Goal: Navigation & Orientation: Find specific page/section

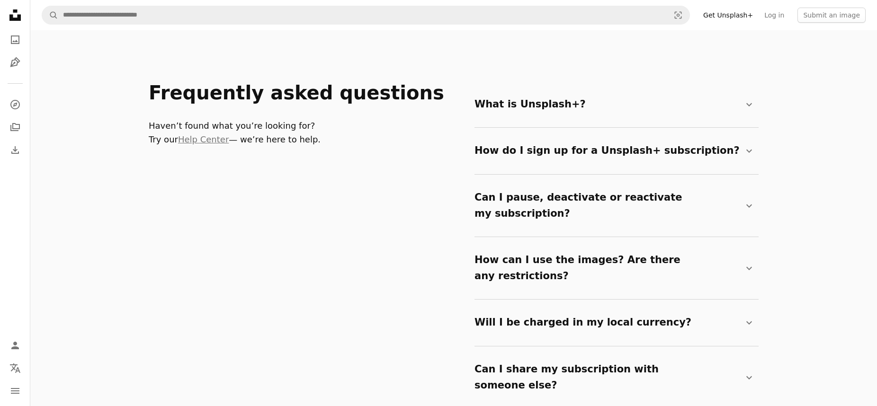
scroll to position [1543, 0]
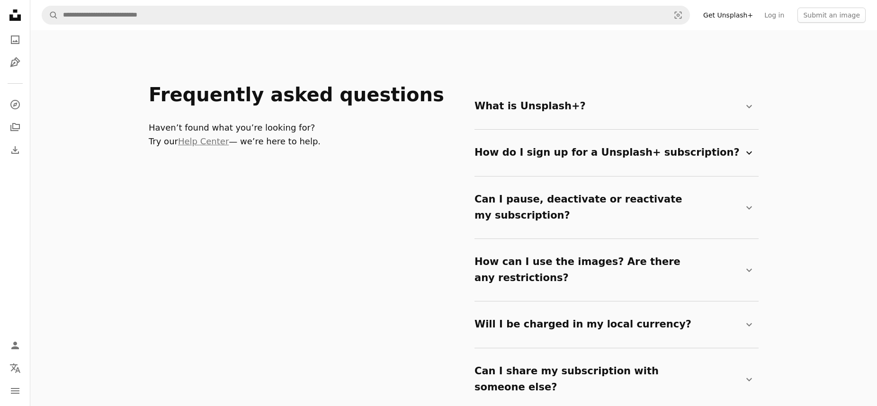
click at [546, 144] on summary "How do I sign up for a Unsplash+ subscription? Chevron down" at bounding box center [615, 152] width 280 height 31
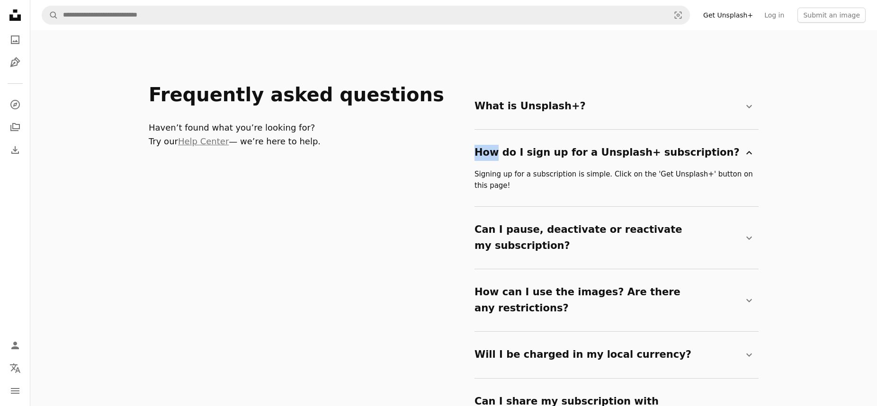
click at [546, 144] on summary "How do I sign up for a Unsplash+ subscription? Chevron down" at bounding box center [615, 152] width 280 height 31
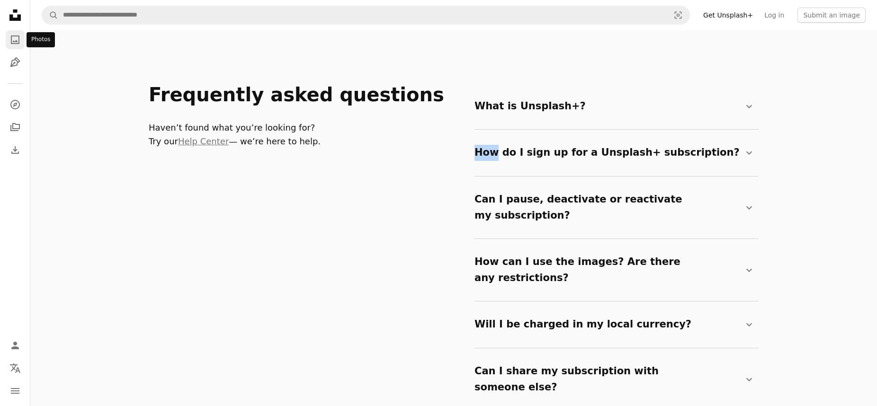
click at [14, 41] on icon "Photos" at bounding box center [15, 40] width 9 height 9
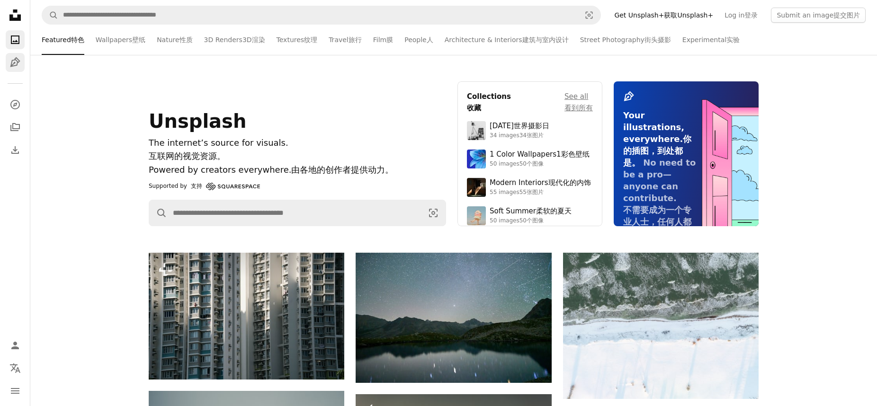
click at [9, 64] on icon "Pen Tool" at bounding box center [14, 62] width 11 height 11
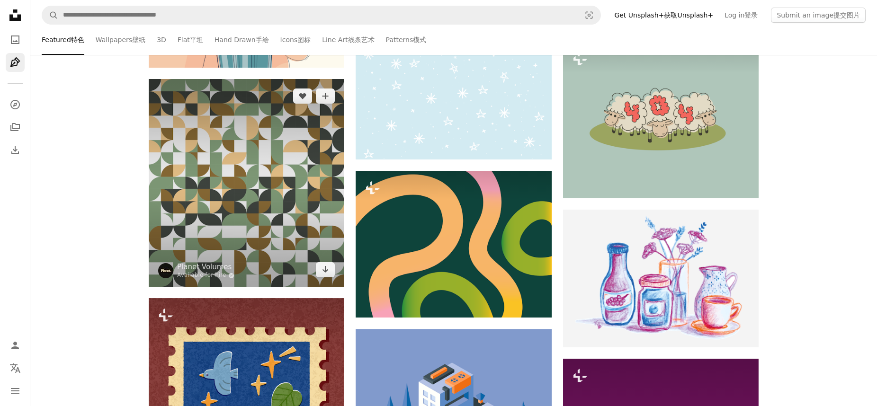
scroll to position [3110, 0]
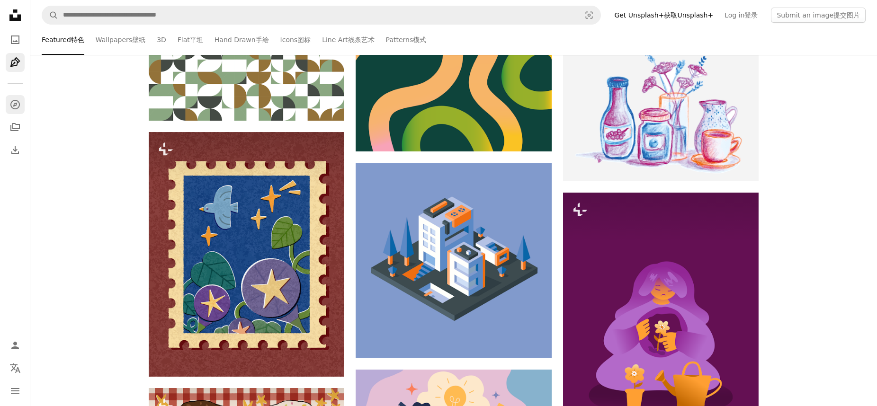
click at [7, 103] on link "A compass" at bounding box center [15, 104] width 19 height 19
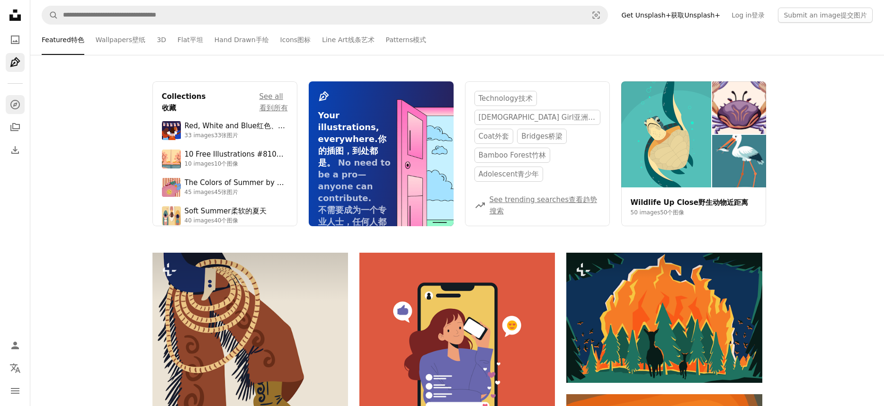
scroll to position [3110, 0]
